Goal: Task Accomplishment & Management: Use online tool/utility

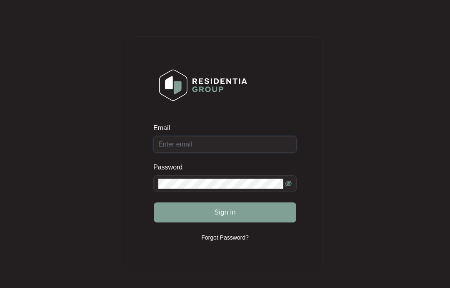
click at [236, 142] on input "Email" at bounding box center [224, 144] width 143 height 17
type input "[EMAIL_ADDRESS][DOMAIN_NAME]"
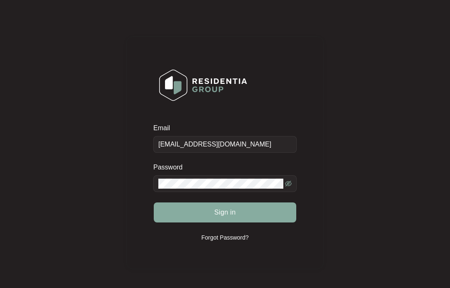
click at [246, 208] on button "Sign in" at bounding box center [225, 212] width 143 height 20
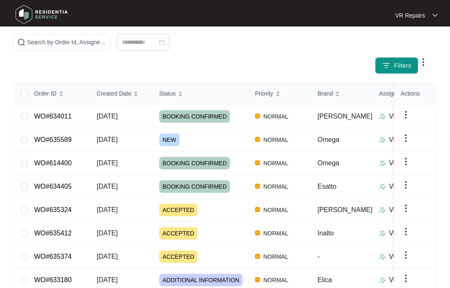
scroll to position [78, 0]
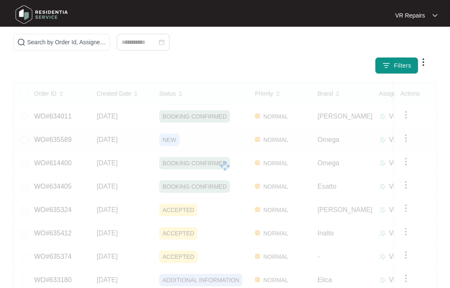
click at [70, 138] on div at bounding box center [225, 166] width 422 height 167
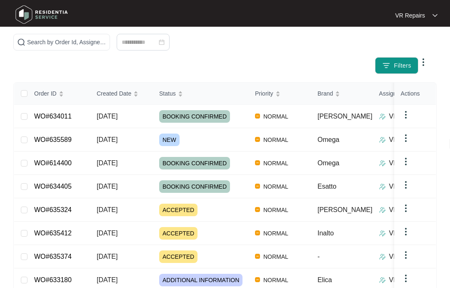
click at [65, 136] on link "WO#635589" at bounding box center [53, 139] width 38 height 7
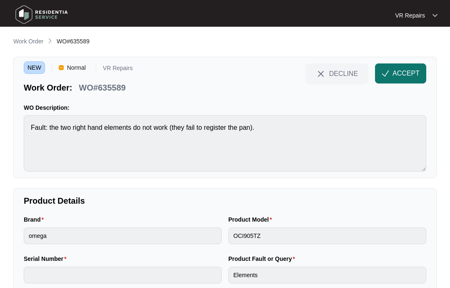
click at [404, 70] on span "ACCEPT" at bounding box center [406, 73] width 27 height 10
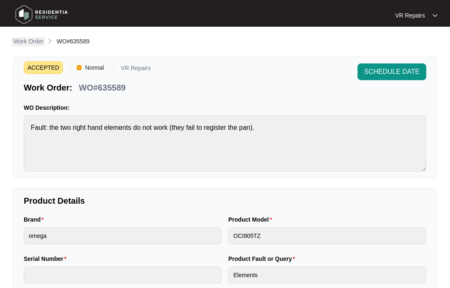
click at [36, 38] on p "Work Order" at bounding box center [28, 41] width 30 height 8
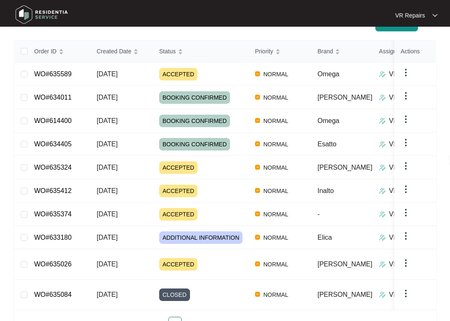
scroll to position [131, 0]
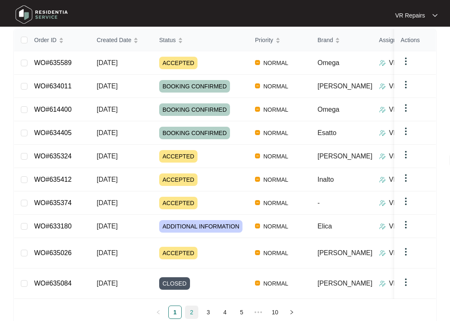
click at [196, 287] on link "2" at bounding box center [191, 312] width 13 height 13
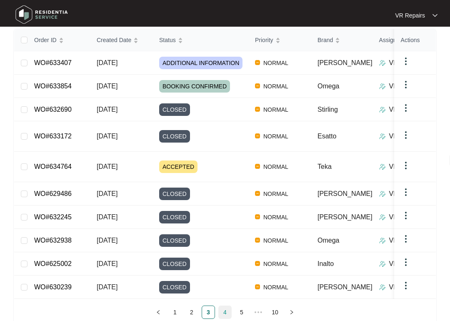
click at [227, 287] on link "4" at bounding box center [225, 312] width 13 height 13
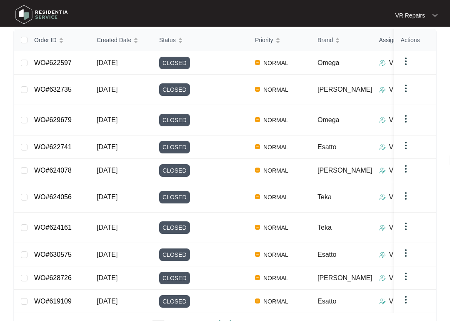
click at [160, 287] on link "1" at bounding box center [158, 326] width 13 height 13
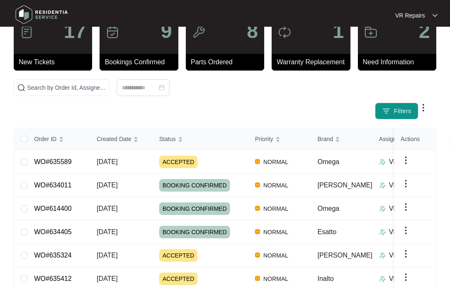
scroll to position [0, 0]
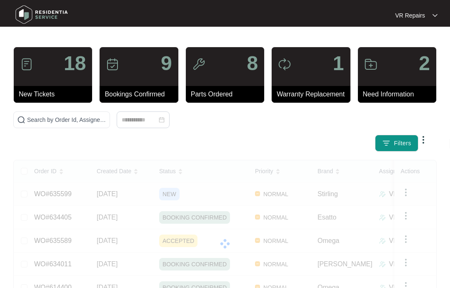
click at [85, 193] on div at bounding box center [225, 243] width 422 height 167
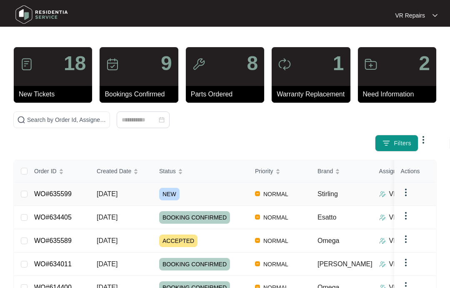
click at [72, 191] on link "WO#635599" at bounding box center [53, 193] width 38 height 7
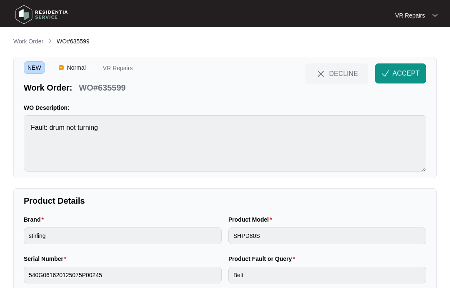
click at [399, 72] on span "ACCEPT" at bounding box center [406, 73] width 27 height 10
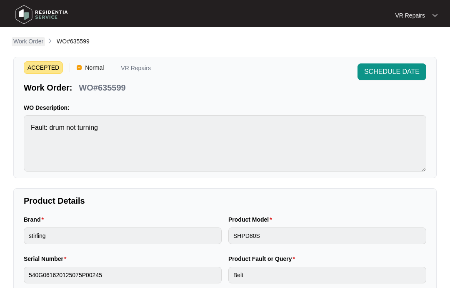
click at [29, 41] on p "Work Order" at bounding box center [28, 41] width 30 height 8
